Goal: Task Accomplishment & Management: Use online tool/utility

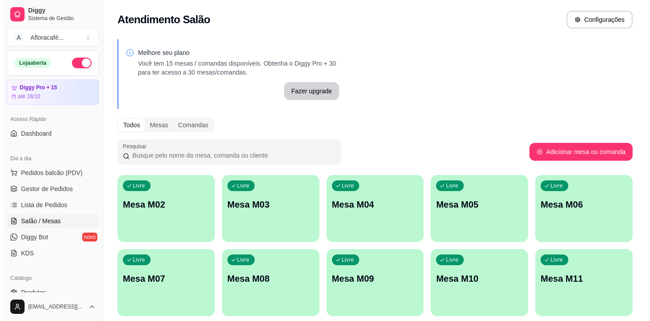
scroll to position [212, 0]
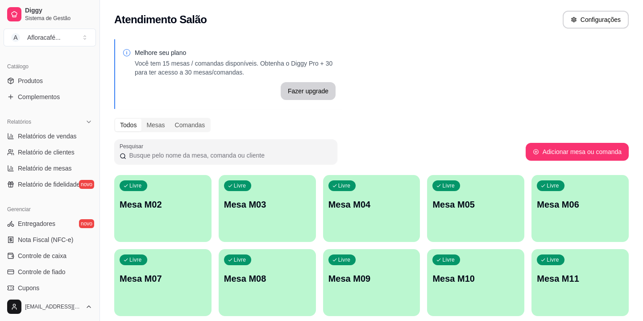
click at [153, 238] on div "button" at bounding box center [162, 236] width 97 height 11
click at [157, 196] on div "Livre Mesa M02" at bounding box center [162, 203] width 97 height 56
click at [189, 208] on div "Livre Mesa M02" at bounding box center [163, 203] width 94 height 54
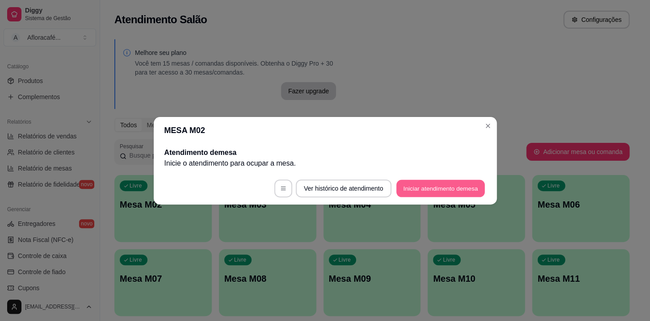
click at [459, 181] on button "Iniciar atendimento de mesa" at bounding box center [440, 188] width 88 height 17
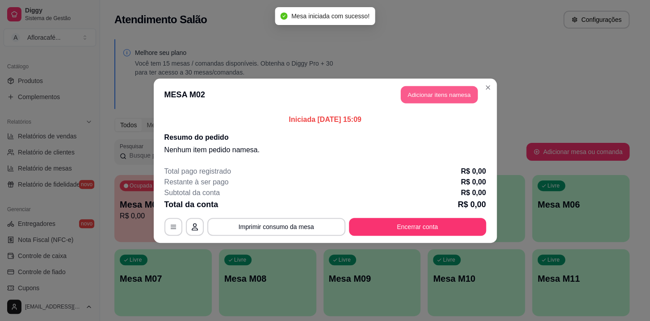
click at [449, 92] on button "Adicionar itens na mesa" at bounding box center [439, 94] width 77 height 17
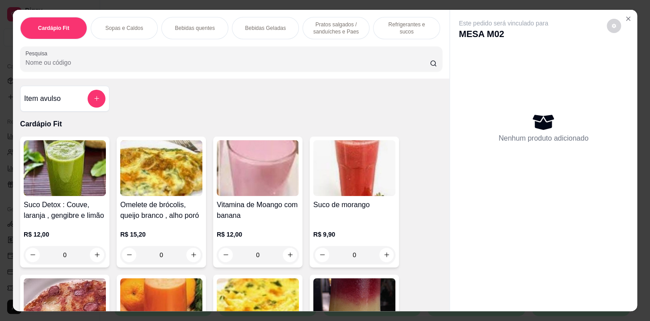
click at [352, 83] on div "Item avulso Cardápio Fit Suco Detox : Couve, laranja , gengibre e limão R$ 12,0…" at bounding box center [231, 195] width 436 height 233
click at [352, 71] on div "Pesquisa" at bounding box center [231, 58] width 422 height 25
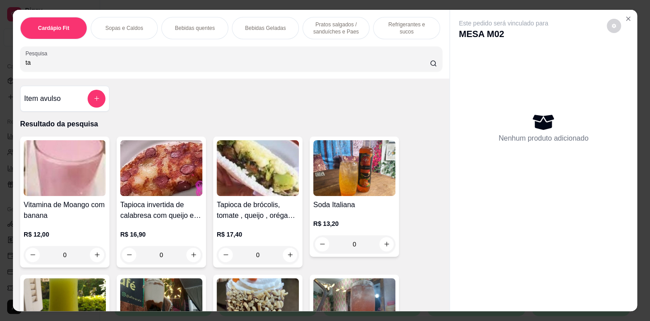
type input "t"
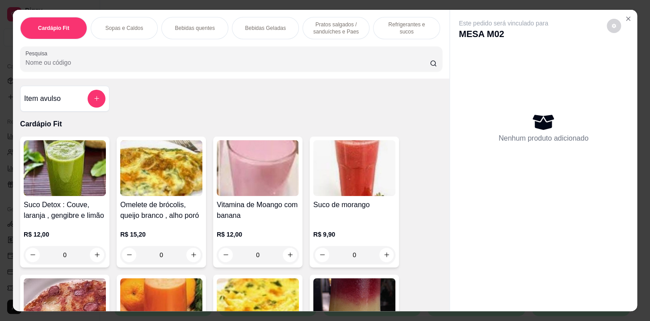
drag, startPoint x: 360, startPoint y: 45, endPoint x: 357, endPoint y: 38, distance: 7.4
click at [358, 42] on div "Cardápio Fit Sopas e Caldos Bebidas quentes Bebidas Geladas Pratos salgados / s…" at bounding box center [231, 44] width 436 height 69
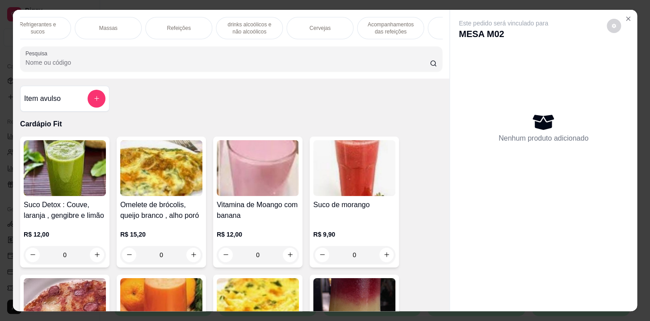
click at [373, 30] on p "Acompanhamentos das refeições" at bounding box center [390, 28] width 52 height 14
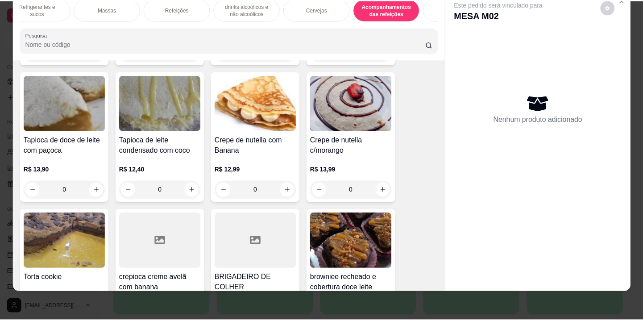
scroll to position [7592, 0]
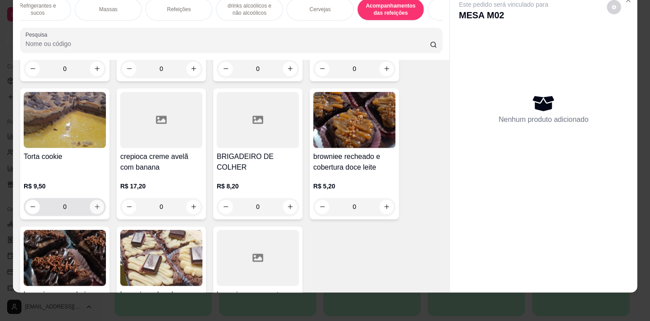
click at [98, 200] on button "increase-product-quantity" at bounding box center [97, 207] width 14 height 14
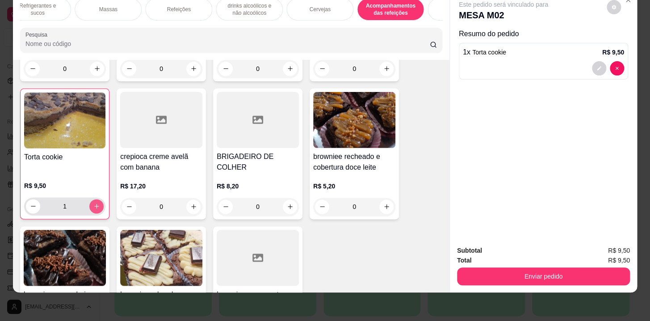
type input "1"
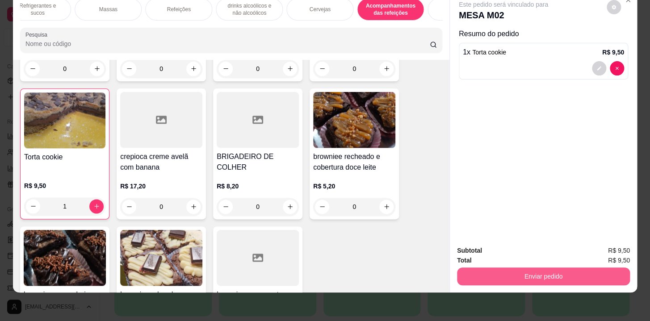
click at [510, 276] on button "Enviar pedido" at bounding box center [543, 276] width 173 height 18
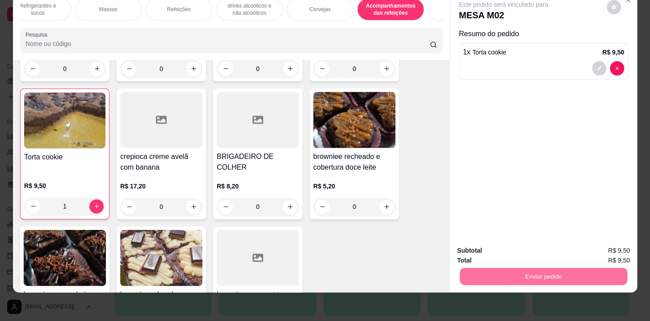
click at [502, 251] on button "Não registrar e enviar pedido" at bounding box center [513, 248] width 90 height 17
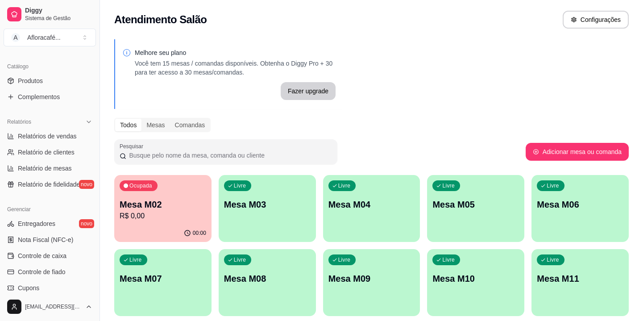
click at [171, 197] on div "Ocupada Mesa M02 R$ 0,00" at bounding box center [162, 200] width 97 height 50
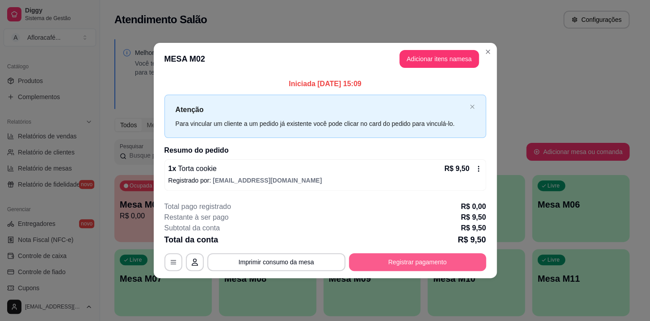
click at [393, 264] on button "Registrar pagamento" at bounding box center [417, 262] width 137 height 18
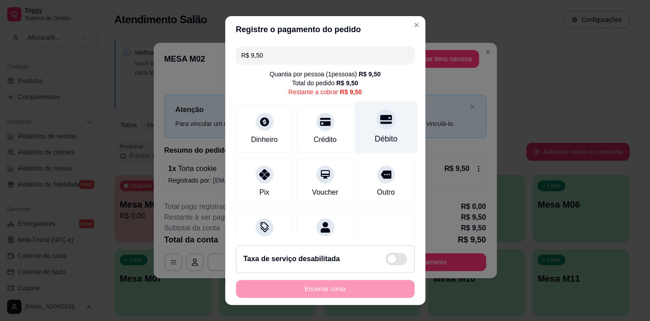
click at [377, 133] on div "Débito" at bounding box center [385, 127] width 63 height 52
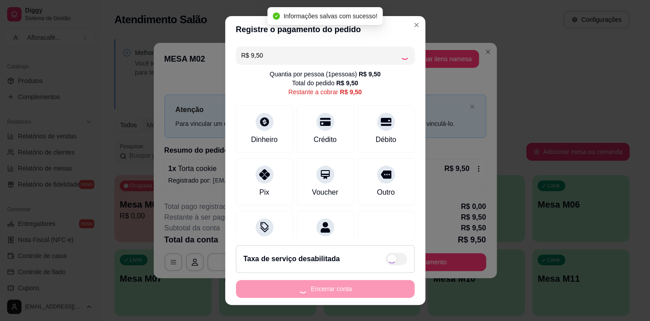
type input "R$ 0,00"
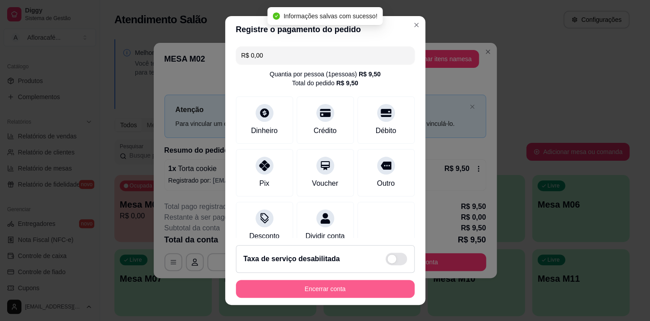
click at [353, 295] on button "Encerrar conta" at bounding box center [325, 289] width 179 height 18
